Goal: Information Seeking & Learning: Learn about a topic

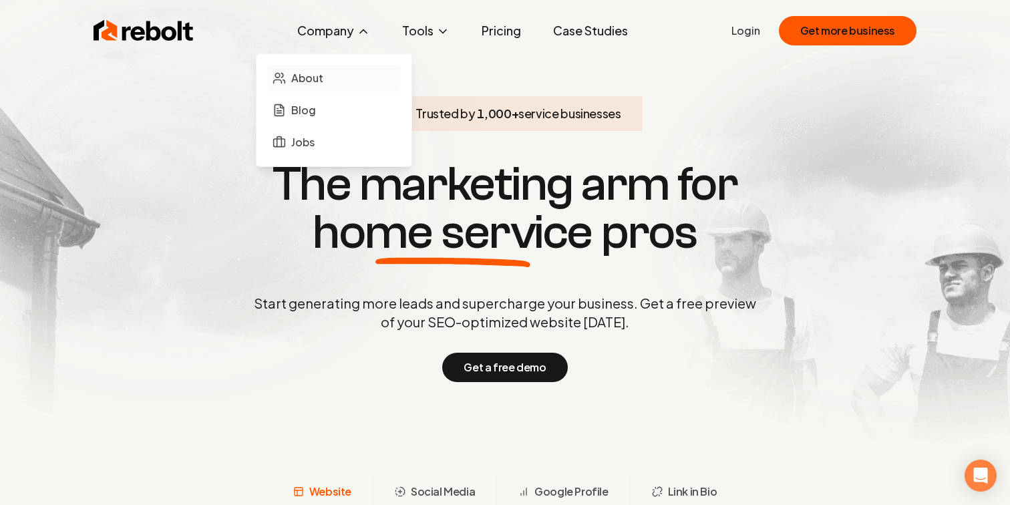
click at [329, 72] on link "About" at bounding box center [334, 78] width 134 height 27
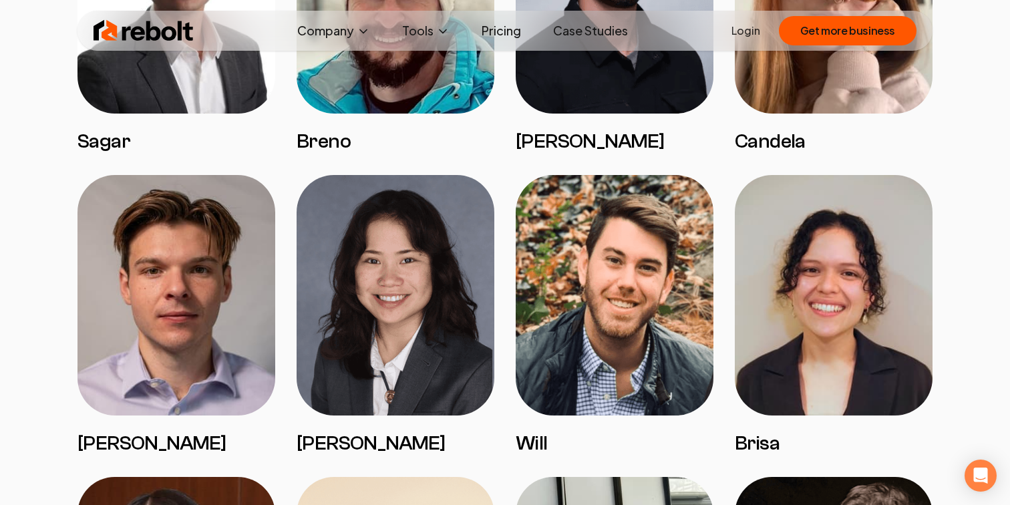
scroll to position [1300, 0]
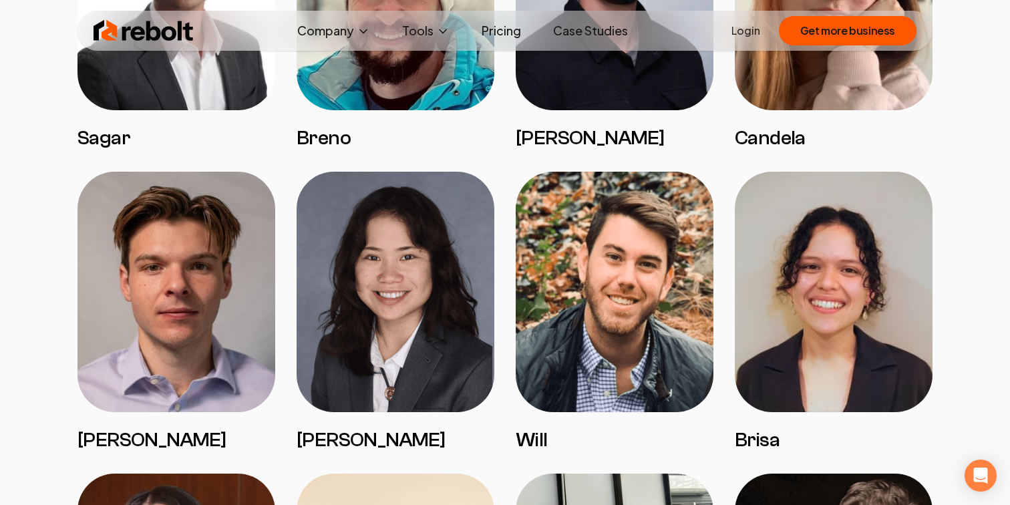
click at [608, 343] on img at bounding box center [615, 292] width 198 height 241
click at [542, 433] on h3 "Will" at bounding box center [615, 440] width 198 height 24
click at [566, 333] on img at bounding box center [615, 292] width 198 height 241
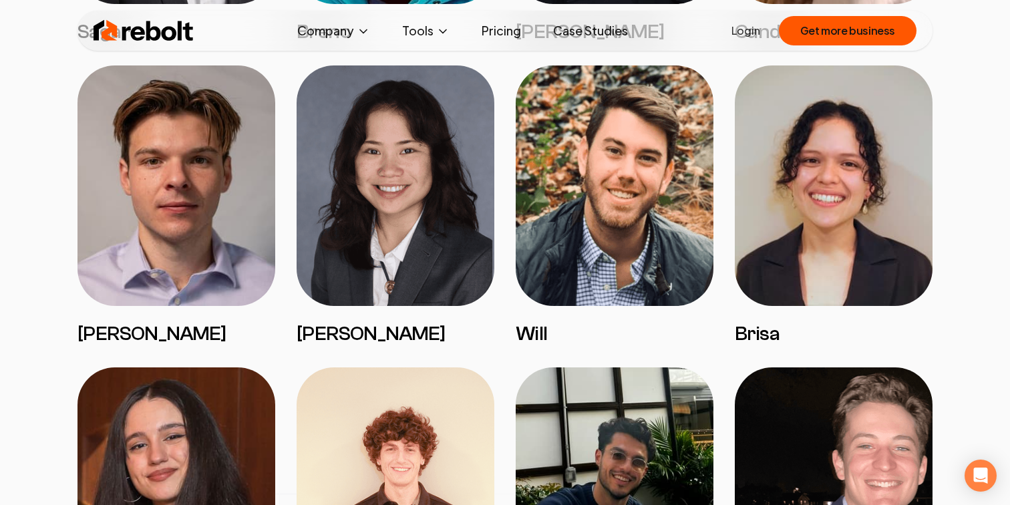
scroll to position [1407, 0]
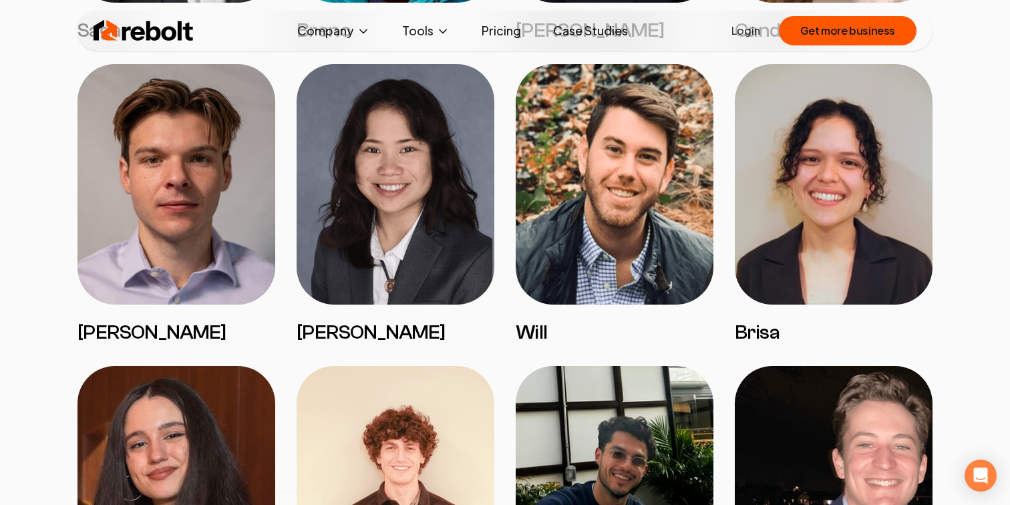
click at [519, 339] on h3 "Will" at bounding box center [615, 333] width 198 height 24
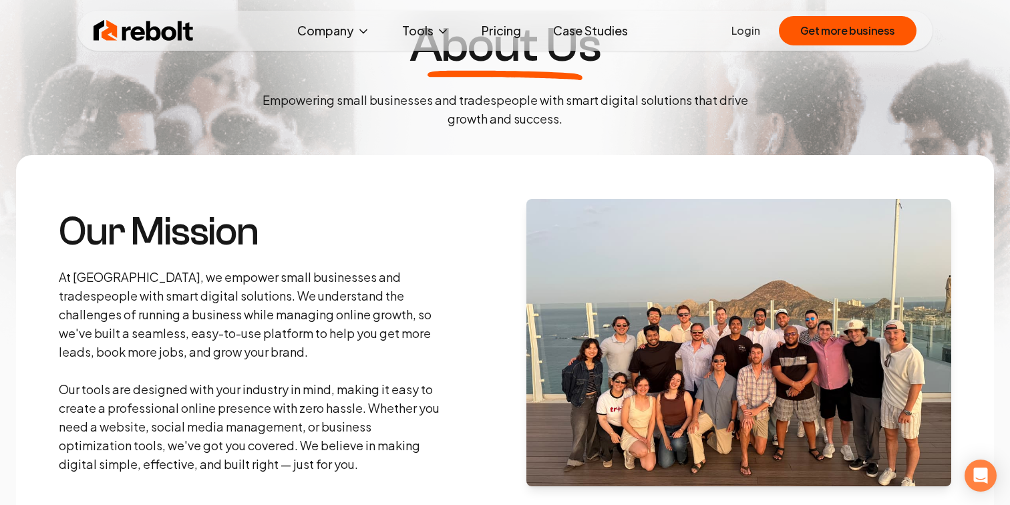
scroll to position [0, 0]
